Goal: Information Seeking & Learning: Check status

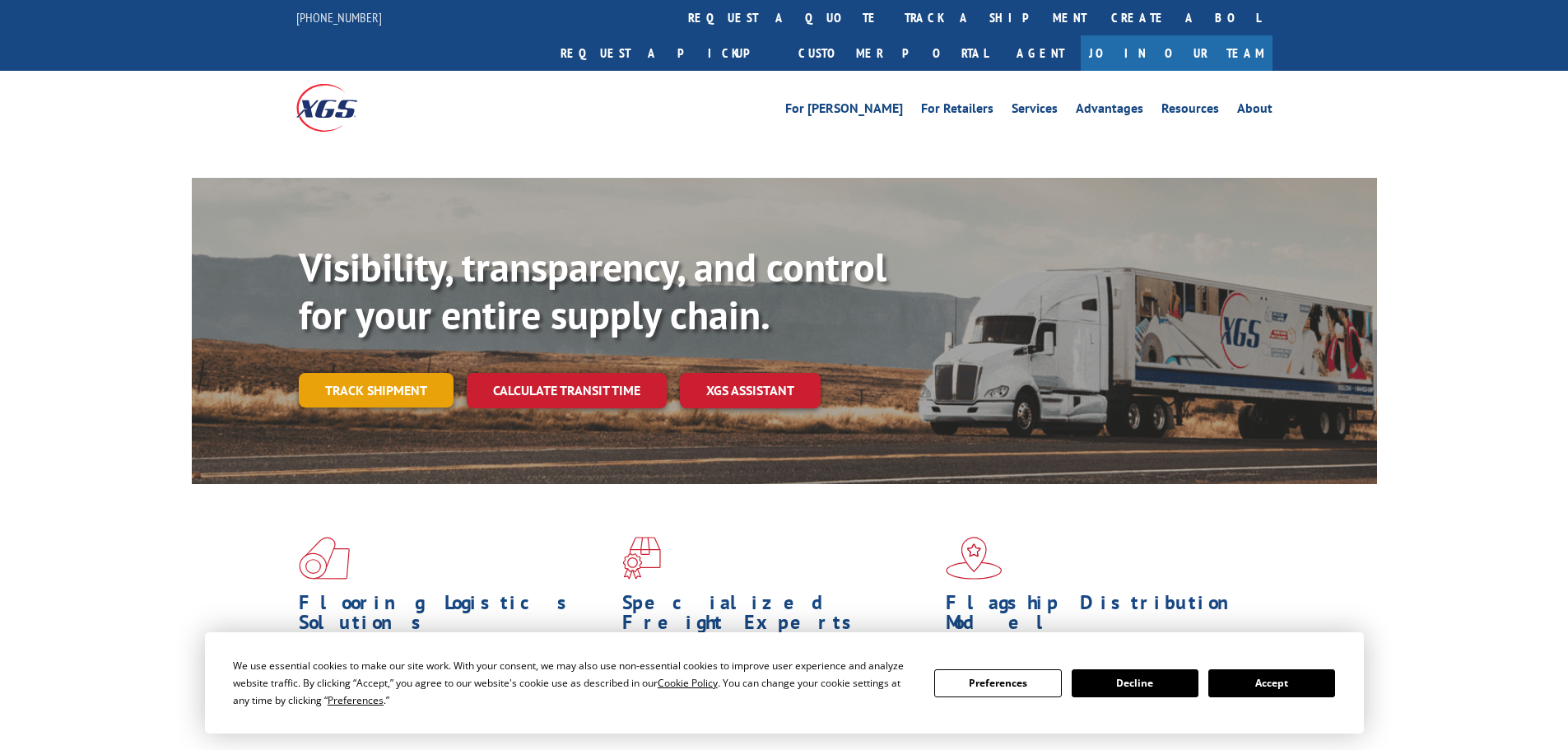
click at [366, 373] on link "Track shipment" at bounding box center [375, 390] width 155 height 35
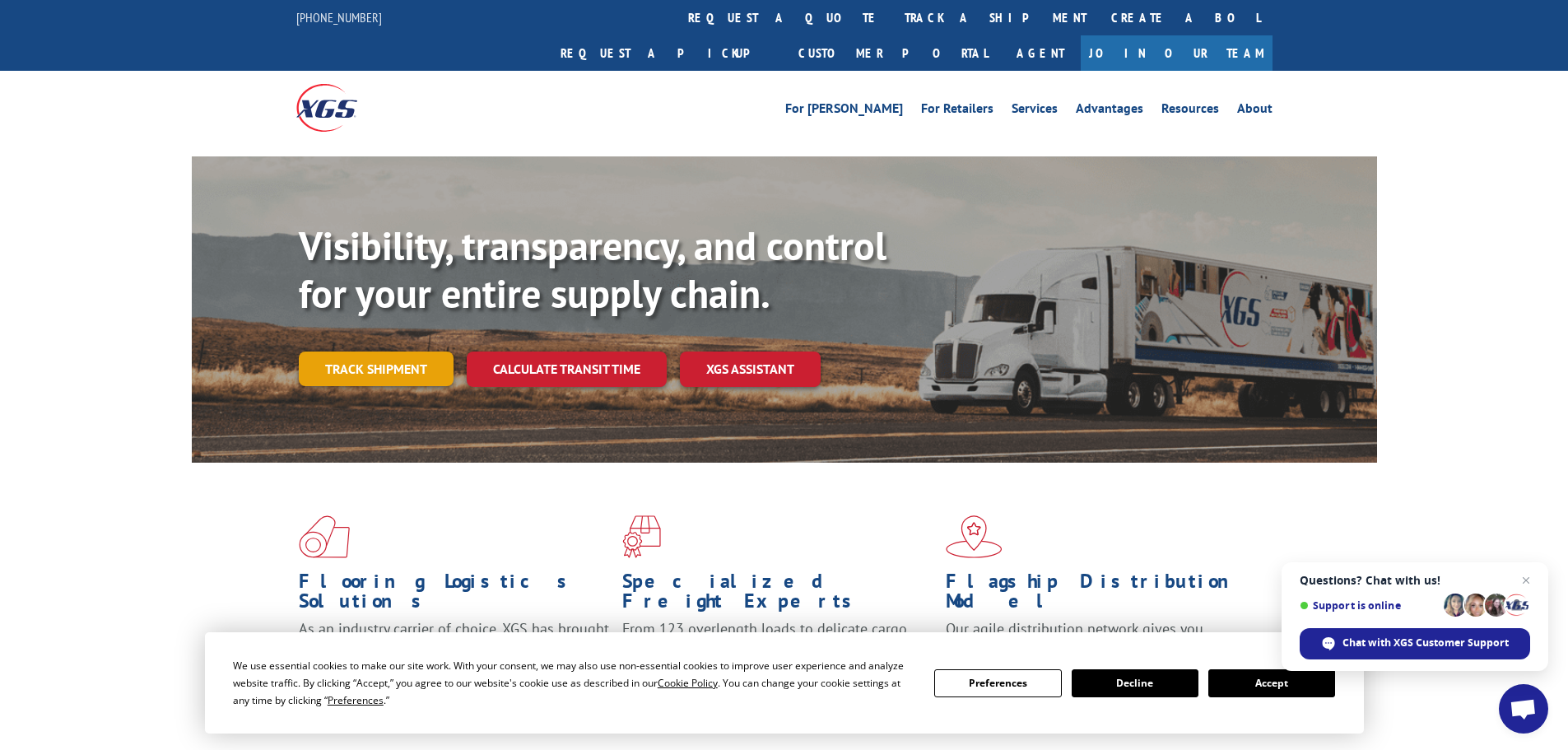
click at [425, 352] on link "Track shipment" at bounding box center [375, 369] width 155 height 35
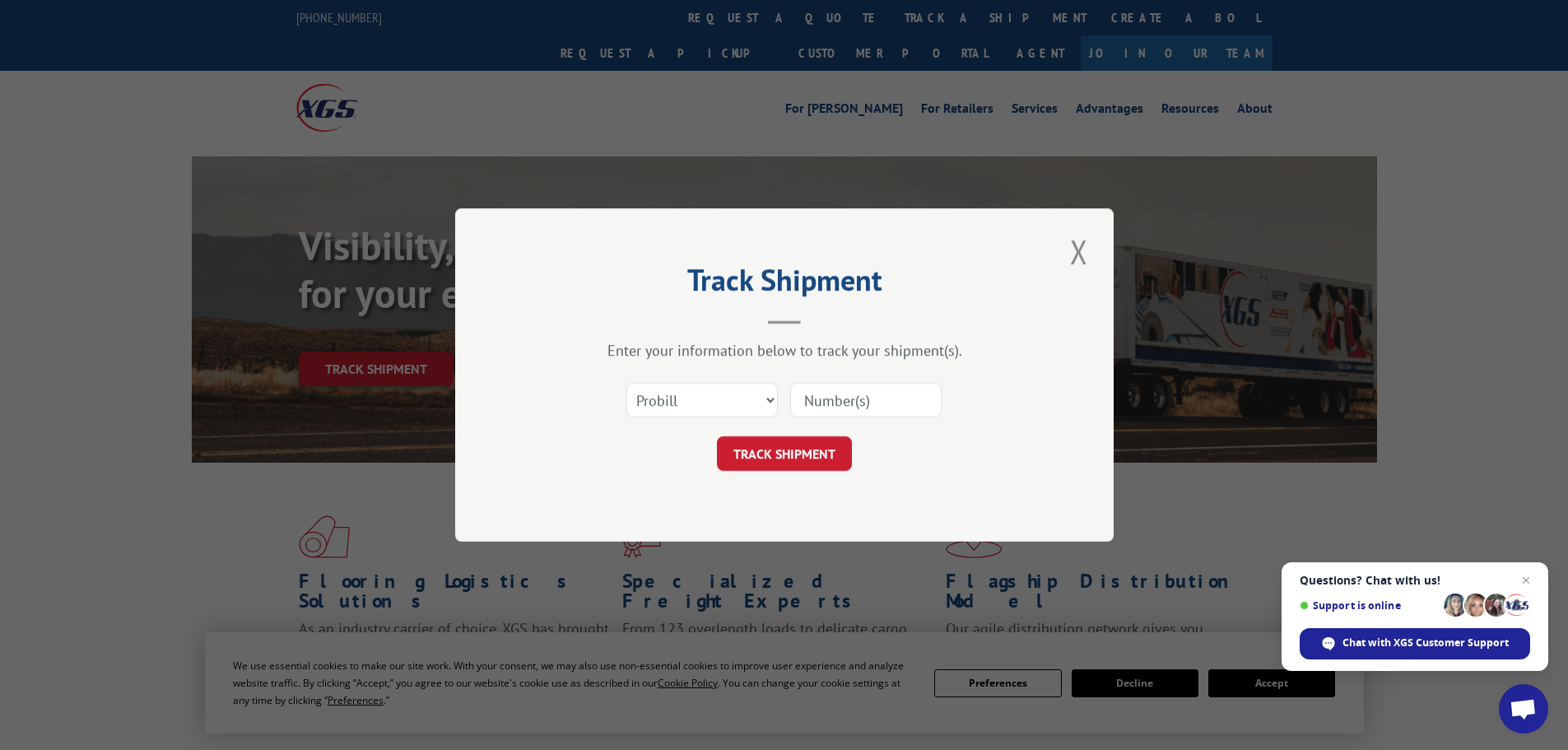
click at [842, 408] on input at bounding box center [865, 400] width 151 height 35
paste input "332011006"
type input "332011006"
click at [814, 453] on button "TRACK SHIPMENT" at bounding box center [784, 454] width 135 height 35
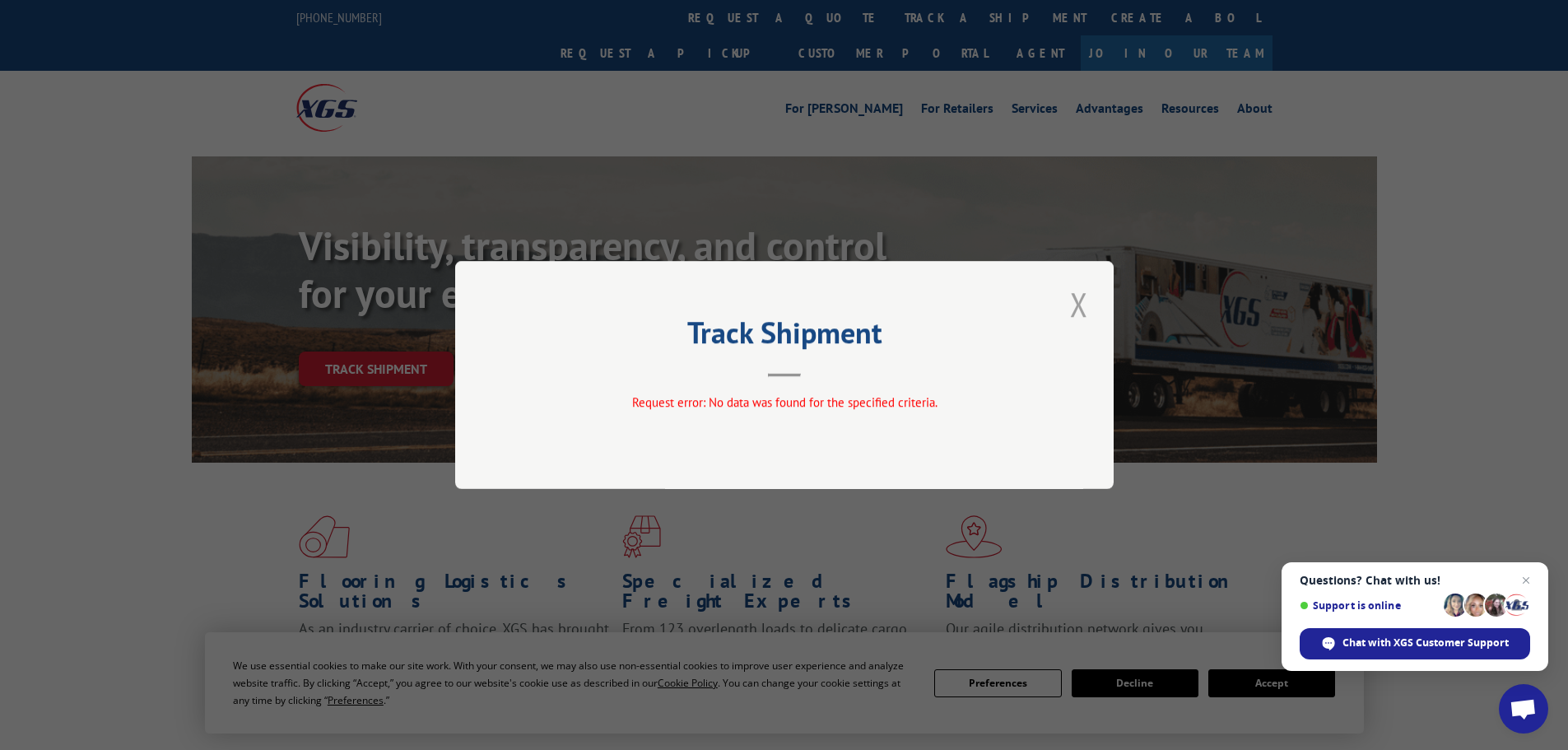
click at [1071, 304] on button "Close modal" at bounding box center [1079, 304] width 28 height 45
